Goal: Navigation & Orientation: Understand site structure

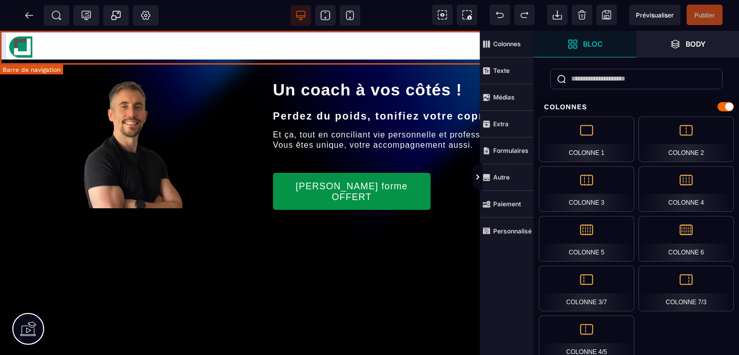
click at [357, 45] on div "Accueil À propos Services Contact" at bounding box center [384, 48] width 697 height 24
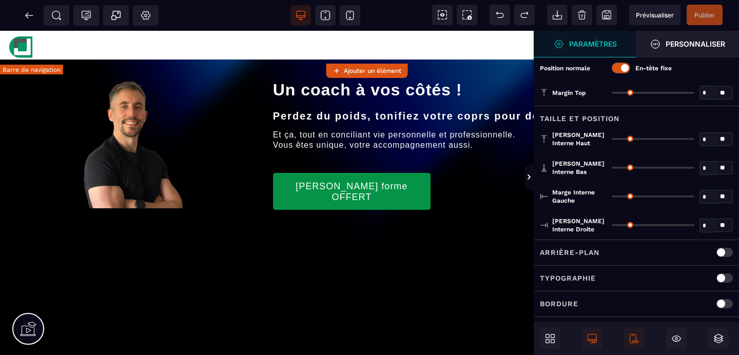
type input "*"
type input "**"
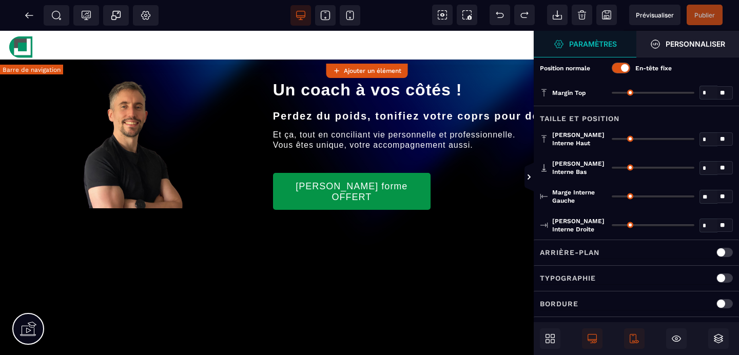
type input "**"
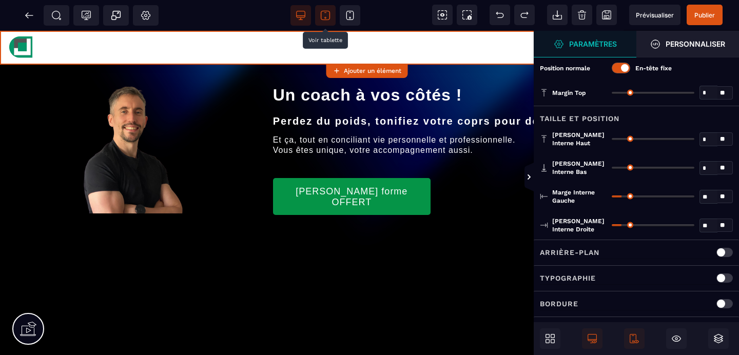
click at [325, 14] on icon at bounding box center [325, 15] width 10 height 10
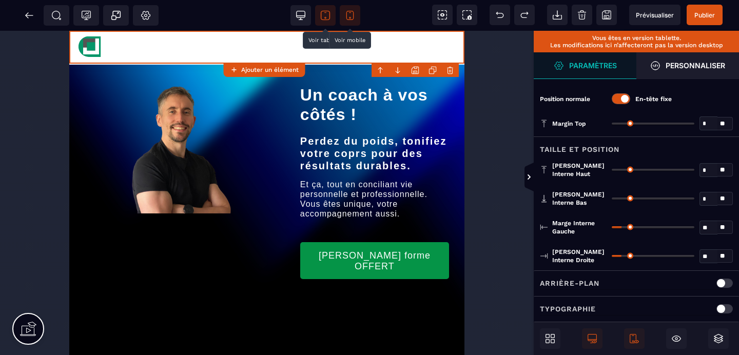
click at [340, 13] on span at bounding box center [350, 15] width 21 height 21
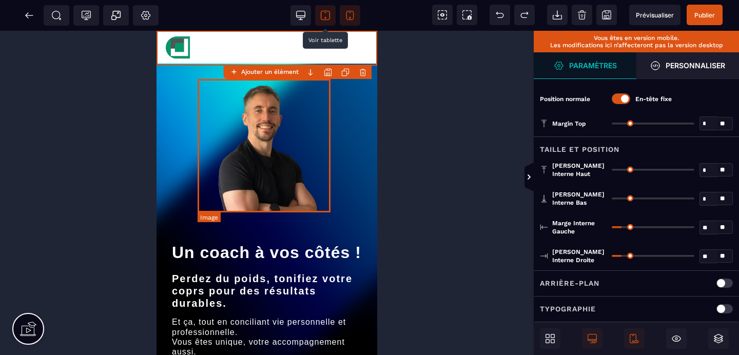
click at [281, 116] on img at bounding box center [266, 145] width 133 height 133
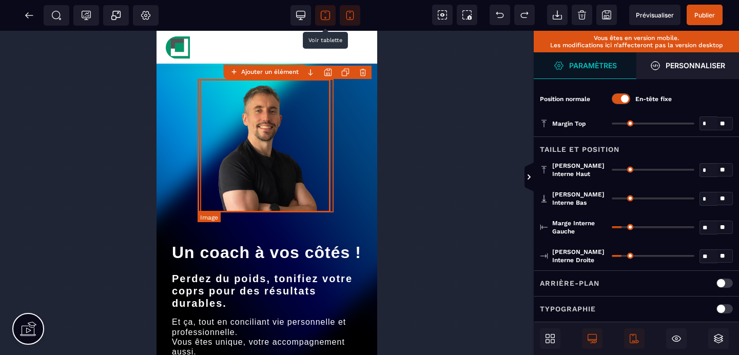
select select
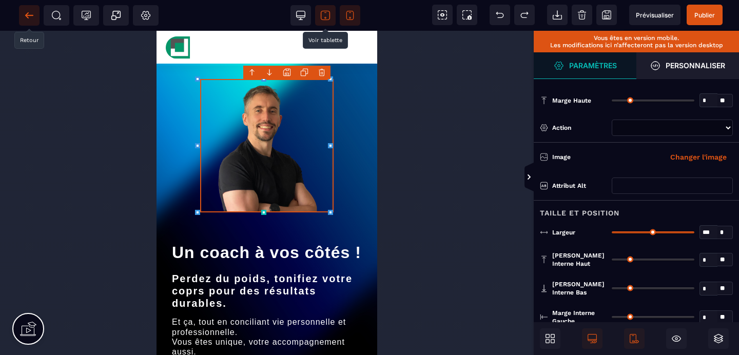
click at [22, 17] on span at bounding box center [29, 15] width 21 height 21
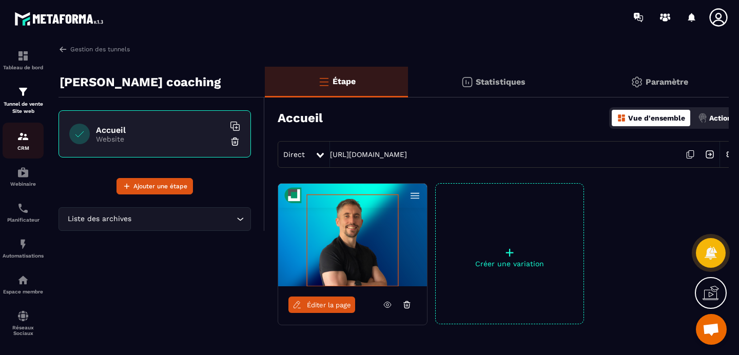
click at [19, 135] on img at bounding box center [23, 136] width 12 height 12
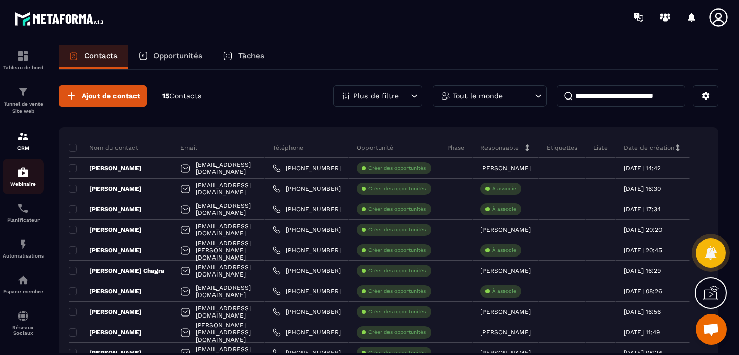
click at [22, 172] on img at bounding box center [23, 172] width 12 height 12
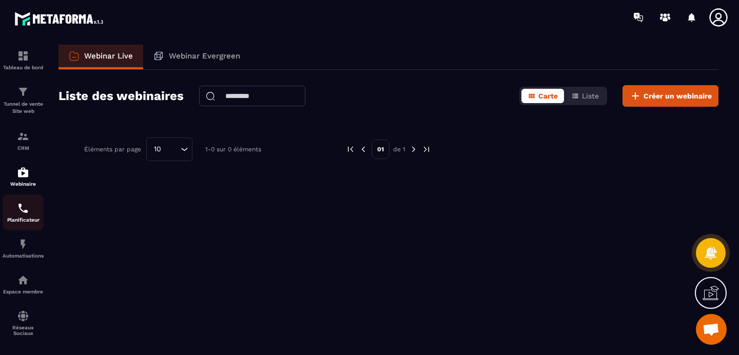
click at [29, 217] on div "Planificateur" at bounding box center [23, 212] width 41 height 21
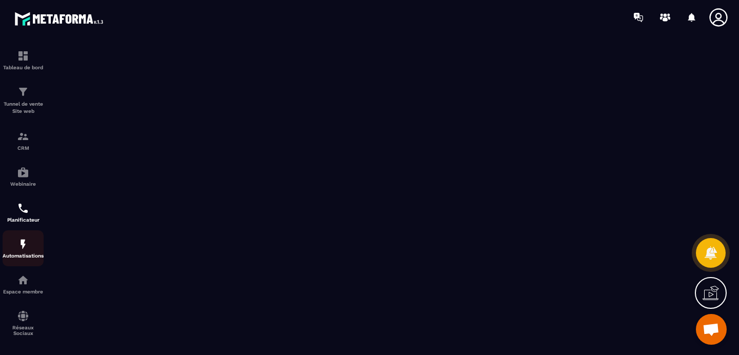
click at [15, 250] on div "Automatisations" at bounding box center [23, 248] width 41 height 21
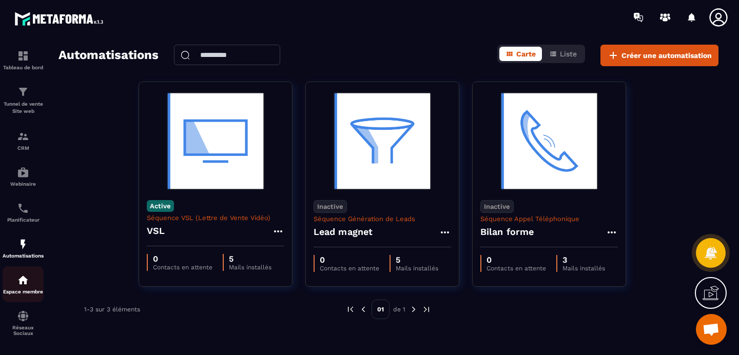
click at [23, 286] on img at bounding box center [23, 280] width 12 height 12
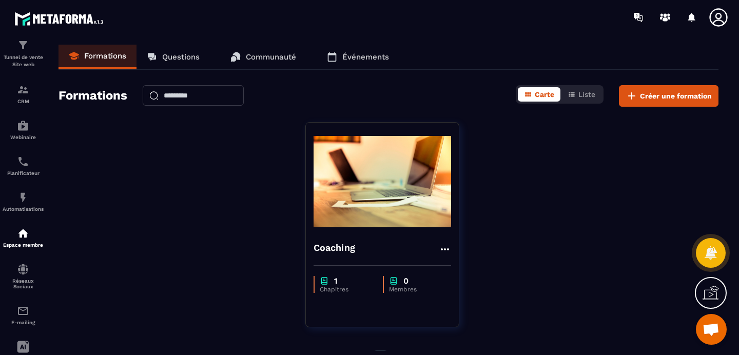
scroll to position [119, 0]
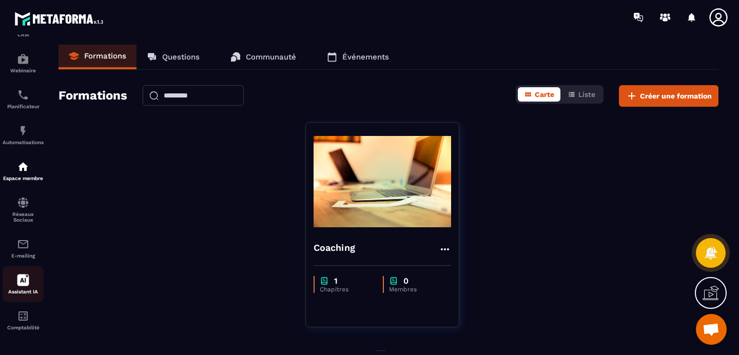
click at [22, 282] on icon at bounding box center [23, 281] width 12 height 12
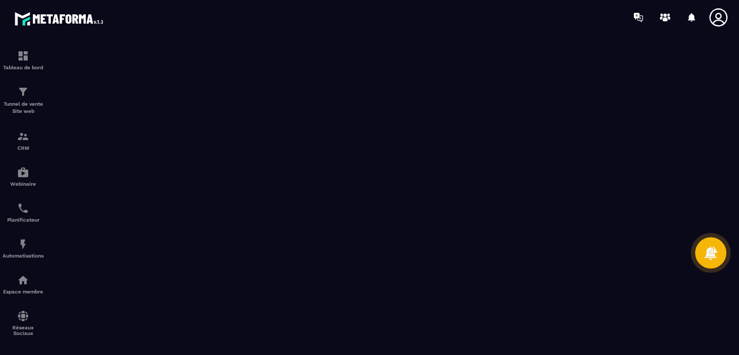
click at [698, 259] on div at bounding box center [710, 253] width 31 height 31
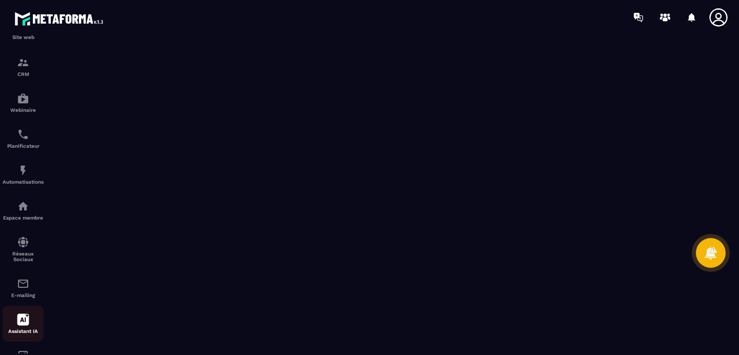
scroll to position [119, 0]
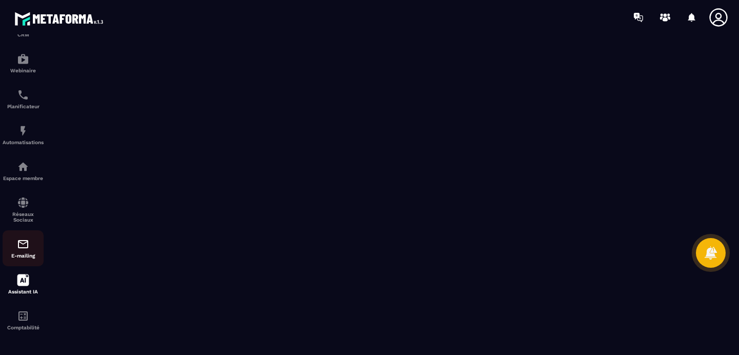
click at [21, 250] on div "E-mailing" at bounding box center [23, 248] width 41 height 21
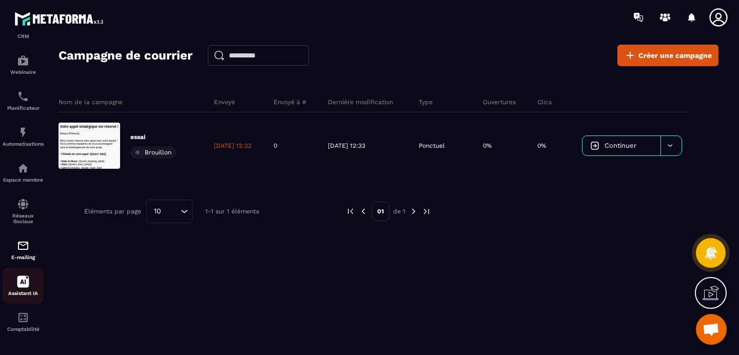
scroll to position [119, 0]
click at [22, 311] on img at bounding box center [23, 316] width 12 height 12
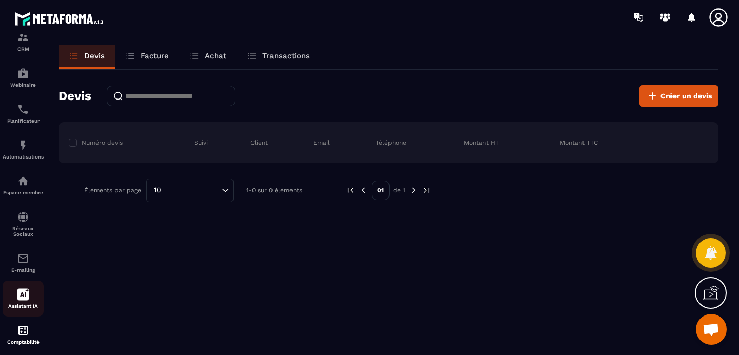
scroll to position [119, 0]
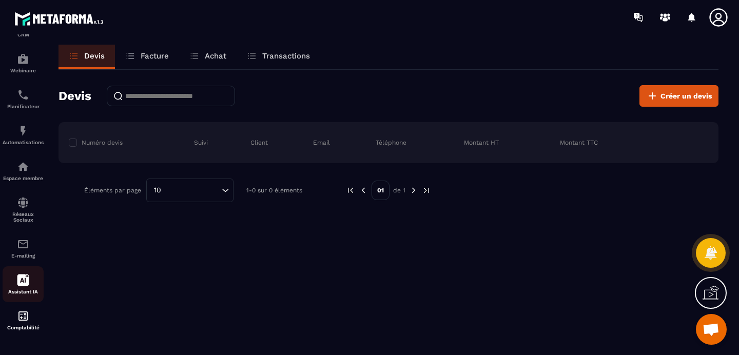
click at [19, 266] on link "Assistant IA" at bounding box center [23, 284] width 41 height 36
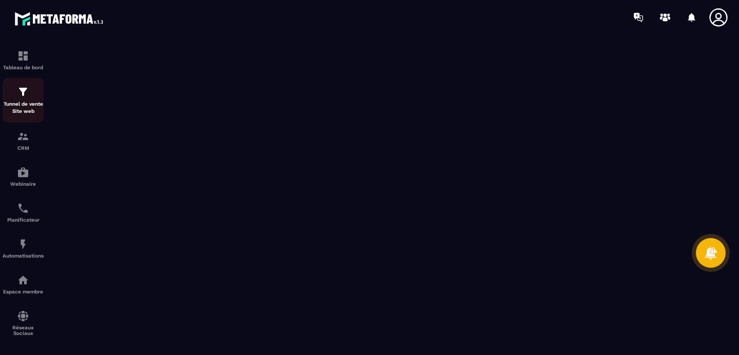
click at [19, 103] on p "Tunnel de vente Site web" at bounding box center [23, 108] width 41 height 14
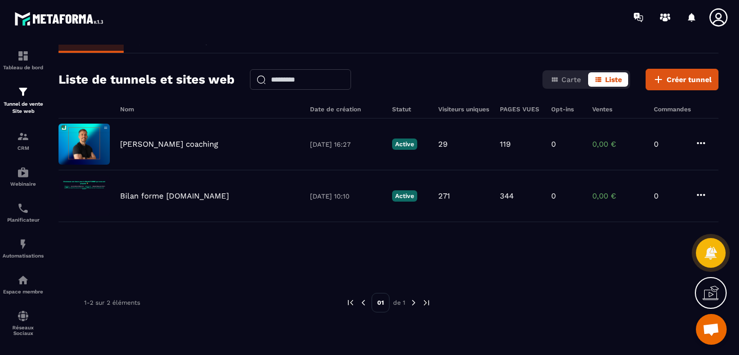
scroll to position [34, 0]
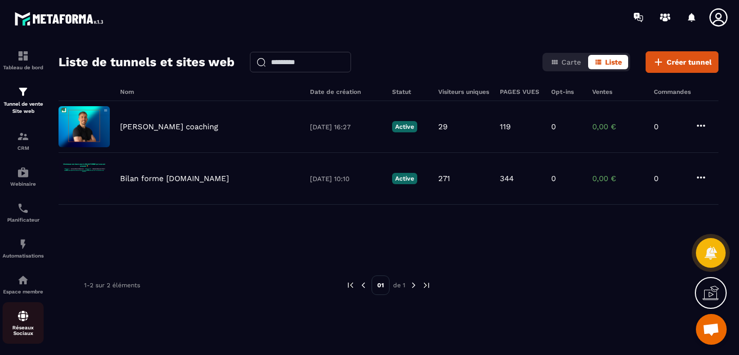
click at [23, 328] on p "Réseaux Sociaux" at bounding box center [23, 330] width 41 height 11
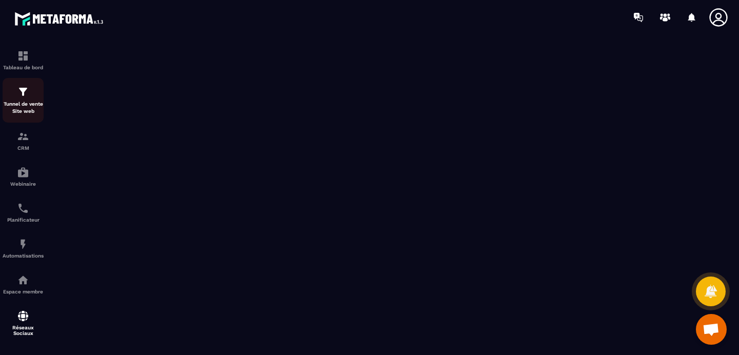
click at [15, 102] on p "Tunnel de vente Site web" at bounding box center [23, 108] width 41 height 14
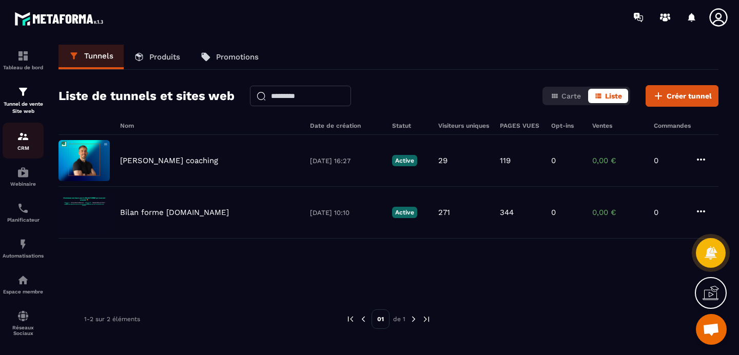
click at [10, 147] on p "CRM" at bounding box center [23, 148] width 41 height 6
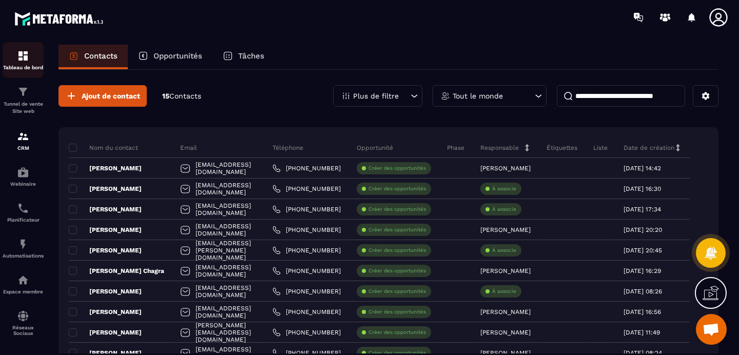
click at [23, 65] on p "Tableau de bord" at bounding box center [23, 68] width 41 height 6
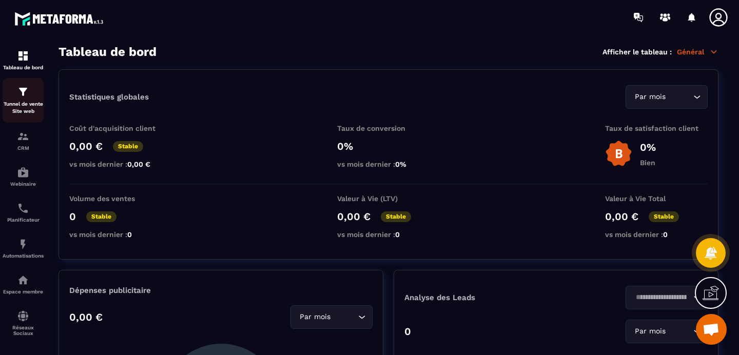
click at [12, 99] on div "Tunnel de vente Site web" at bounding box center [23, 100] width 41 height 29
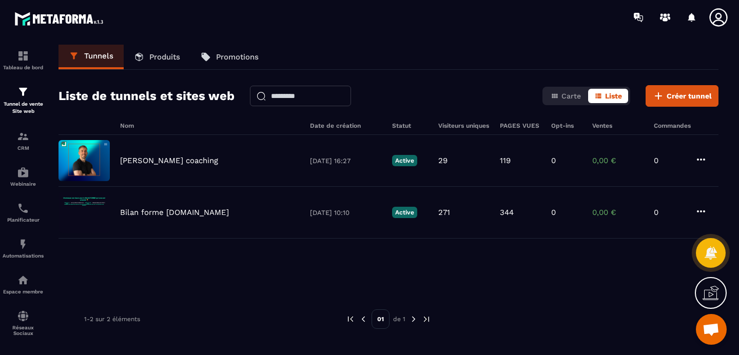
click at [165, 52] on link "Produits" at bounding box center [157, 57] width 67 height 25
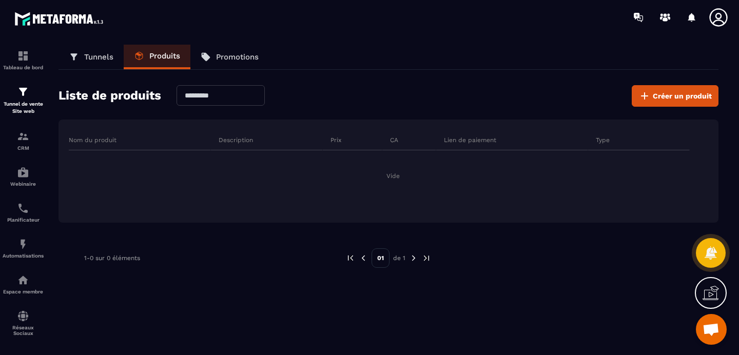
click at [85, 60] on p "Tunnels" at bounding box center [98, 56] width 29 height 9
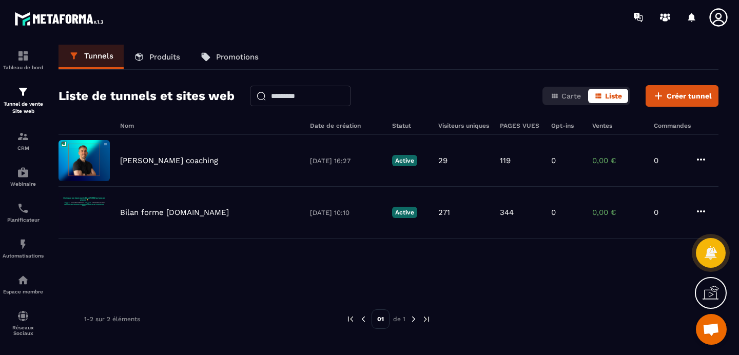
scroll to position [1691, 0]
